Goal: Task Accomplishment & Management: Use online tool/utility

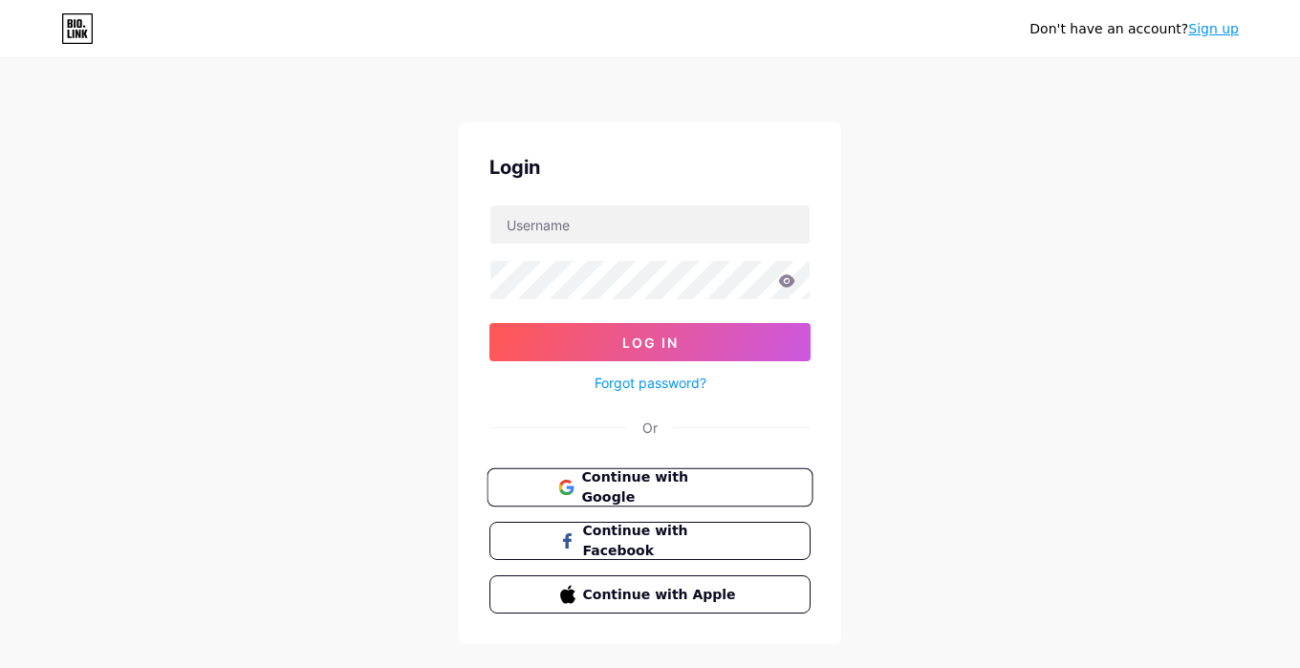
click at [621, 488] on span "Continue with Google" at bounding box center [661, 487] width 160 height 41
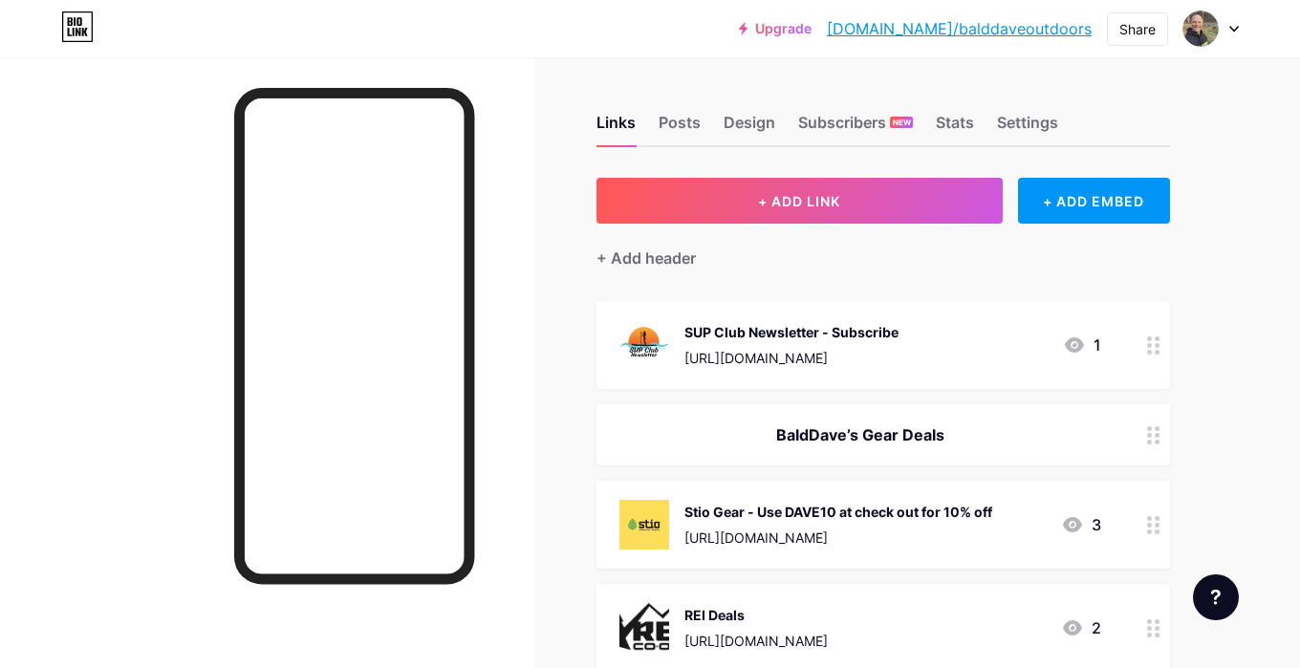
click at [808, 334] on div "SUP Club Newsletter - Subscribe" at bounding box center [791, 332] width 214 height 20
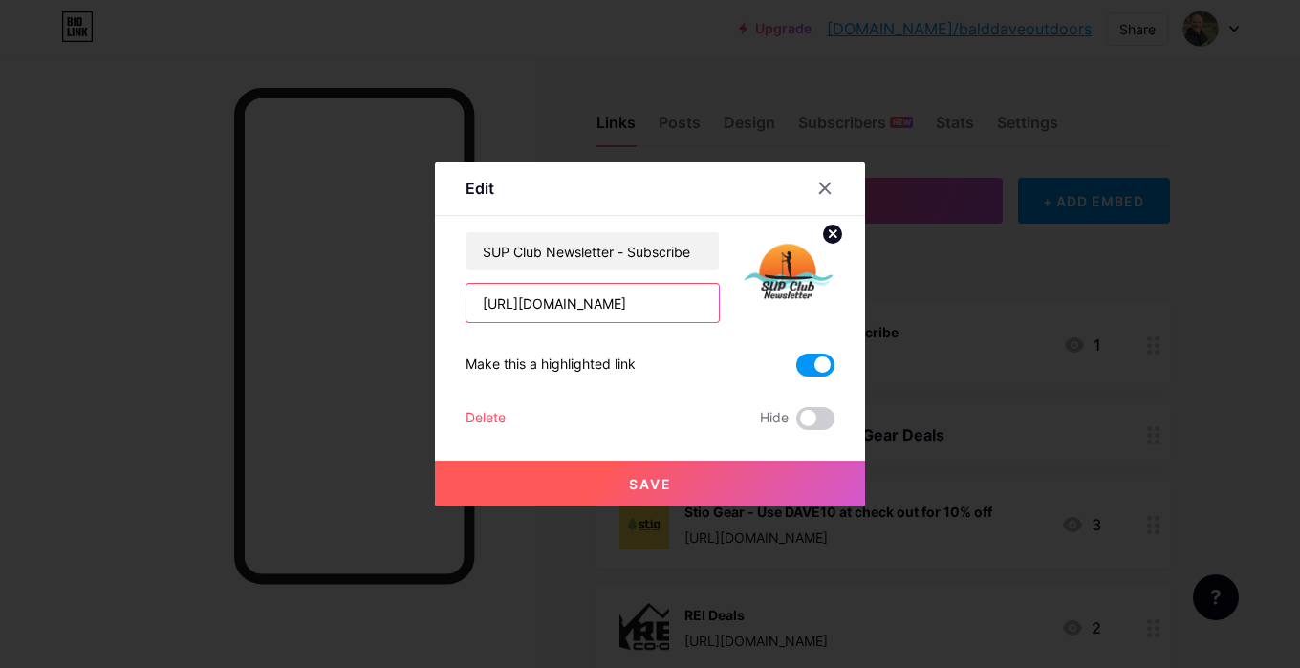
click at [643, 308] on input "[URL][DOMAIN_NAME]" at bounding box center [592, 303] width 252 height 38
click at [643, 308] on input "https://sup-club-newsletter.kit.com/sub" at bounding box center [592, 303] width 252 height 38
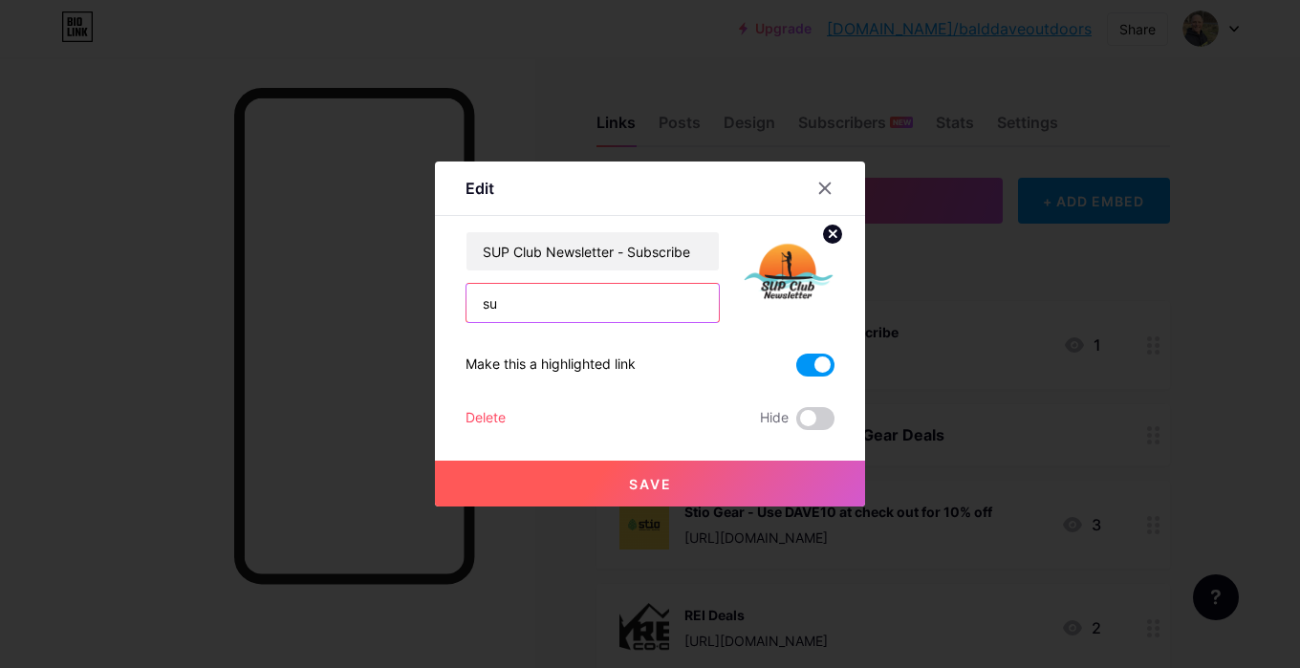
type input "s"
type input "www.supclub.org"
click at [656, 484] on span "Save" at bounding box center [650, 484] width 43 height 16
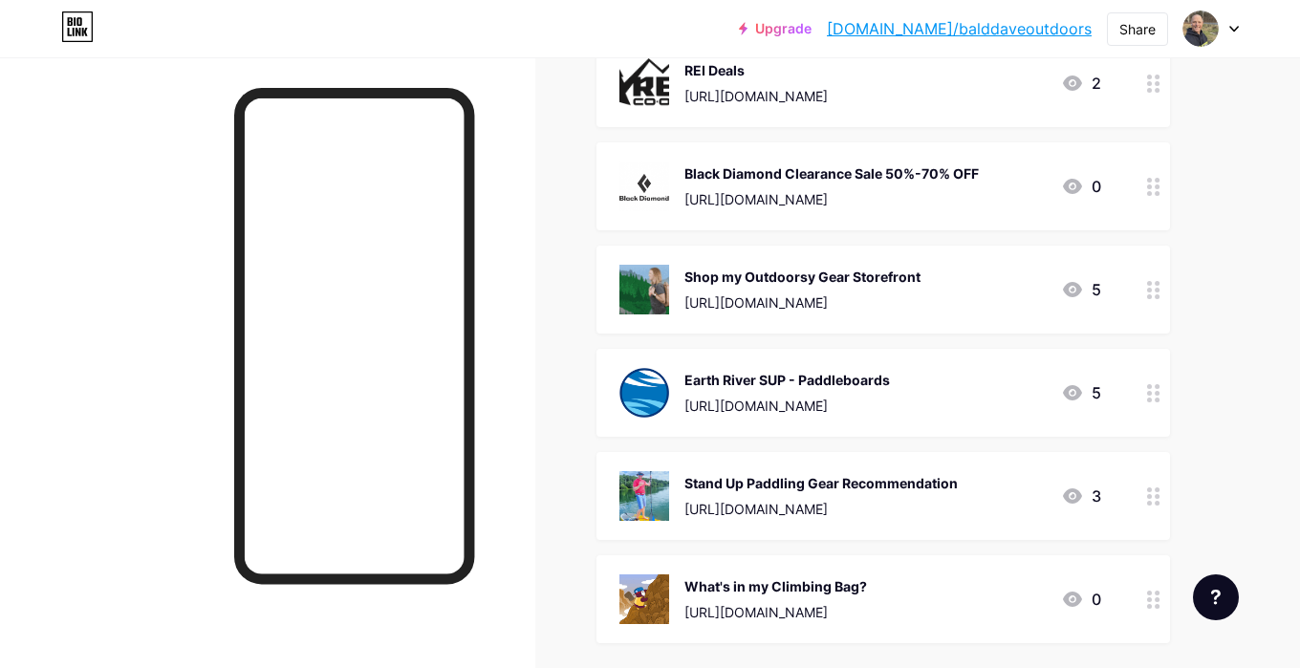
scroll to position [548, 0]
